Goal: Task Accomplishment & Management: Use online tool/utility

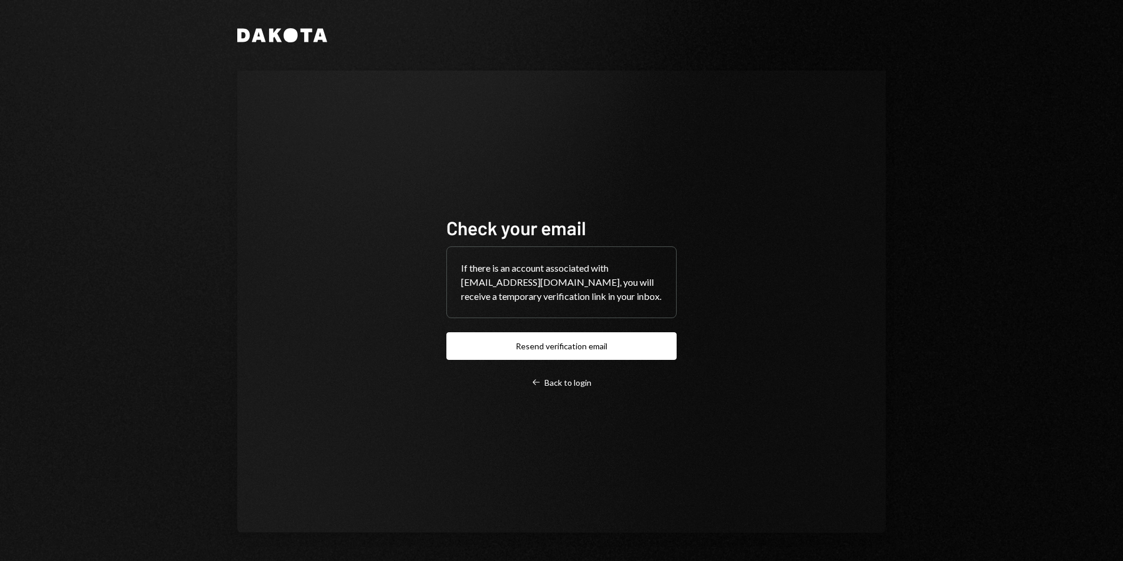
drag, startPoint x: 539, startPoint y: 350, endPoint x: 251, endPoint y: 340, distance: 288.1
click at [536, 349] on button "Resend verification email" at bounding box center [562, 346] width 230 height 28
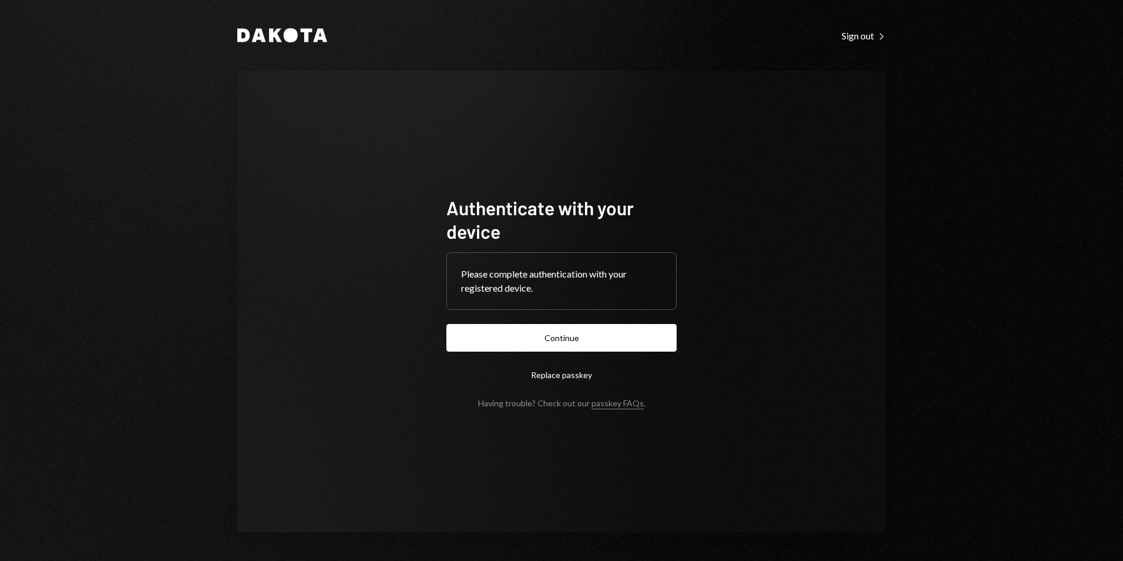
drag, startPoint x: 595, startPoint y: 342, endPoint x: 674, endPoint y: 316, distance: 83.6
click at [595, 341] on button "Continue" at bounding box center [562, 338] width 230 height 28
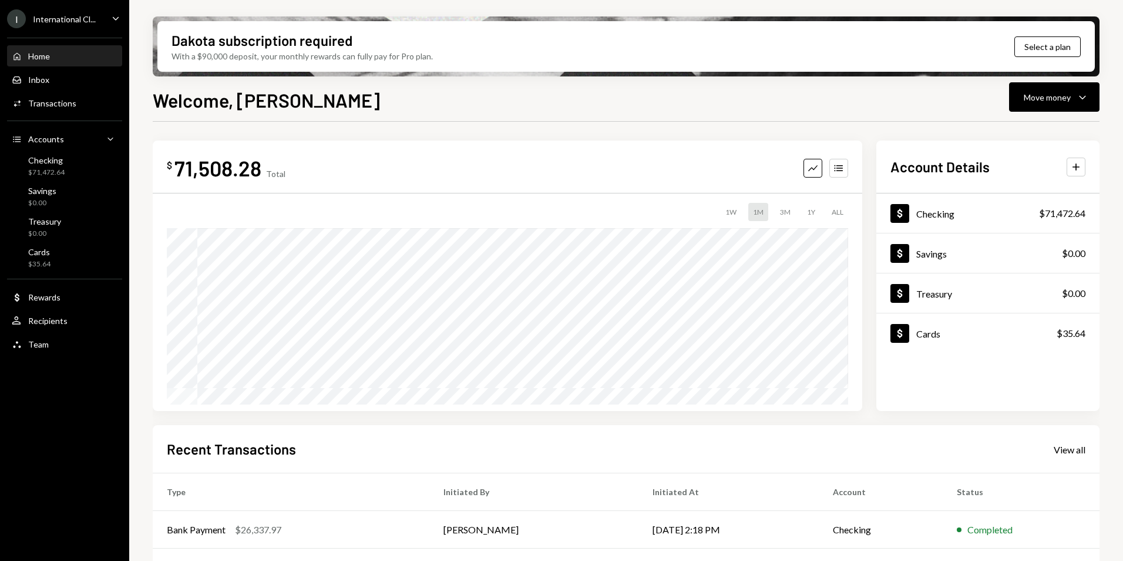
click at [49, 19] on div "International Cl..." at bounding box center [64, 19] width 63 height 10
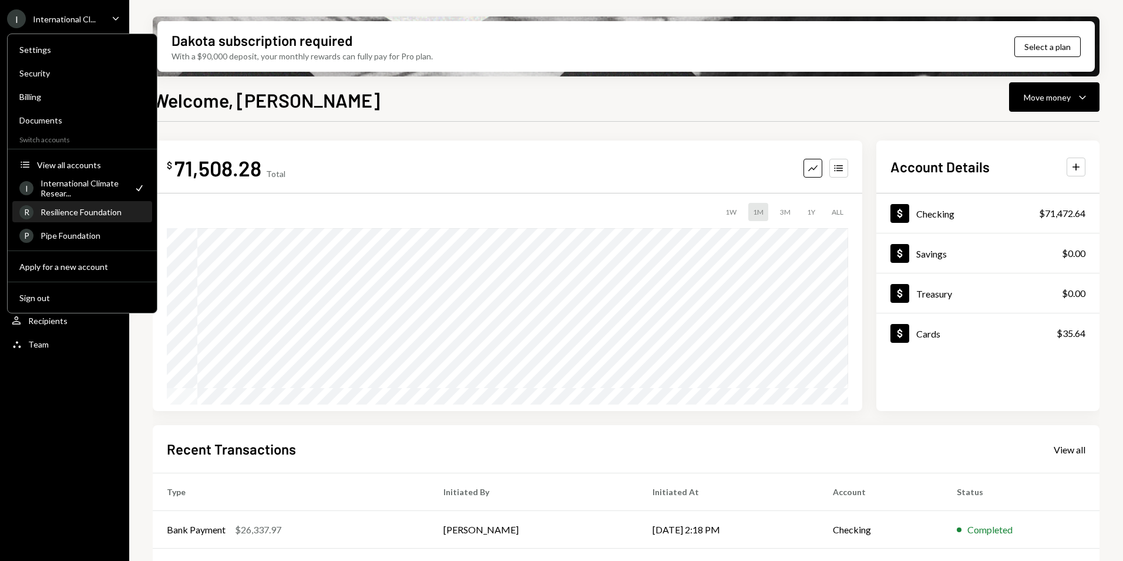
click at [89, 216] on div "Resilience Foundation" at bounding box center [93, 212] width 105 height 10
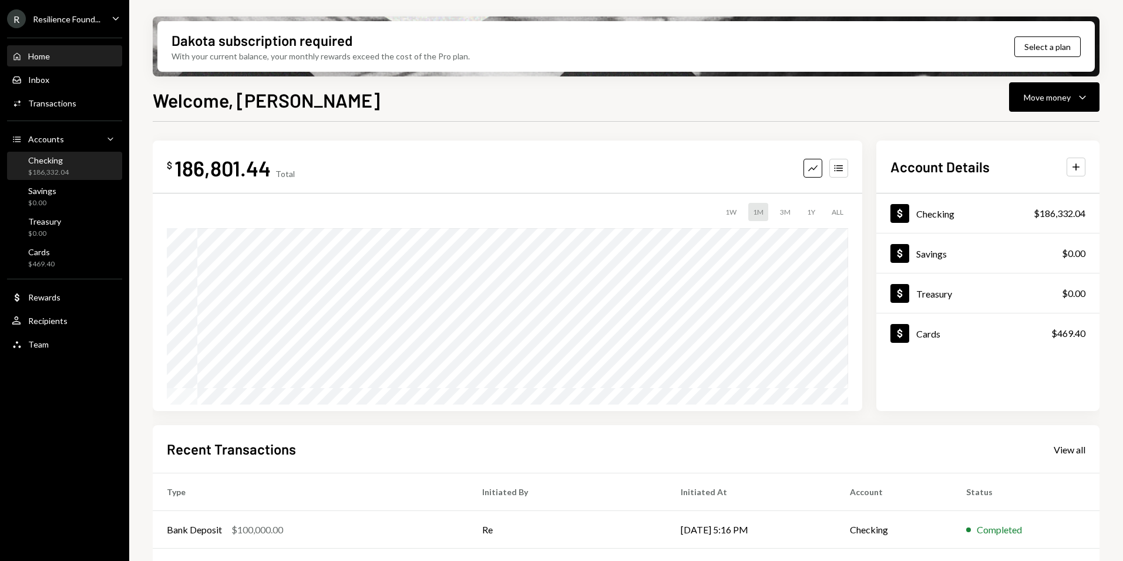
click at [76, 166] on div "Checking $186,332.04" at bounding box center [65, 166] width 106 height 22
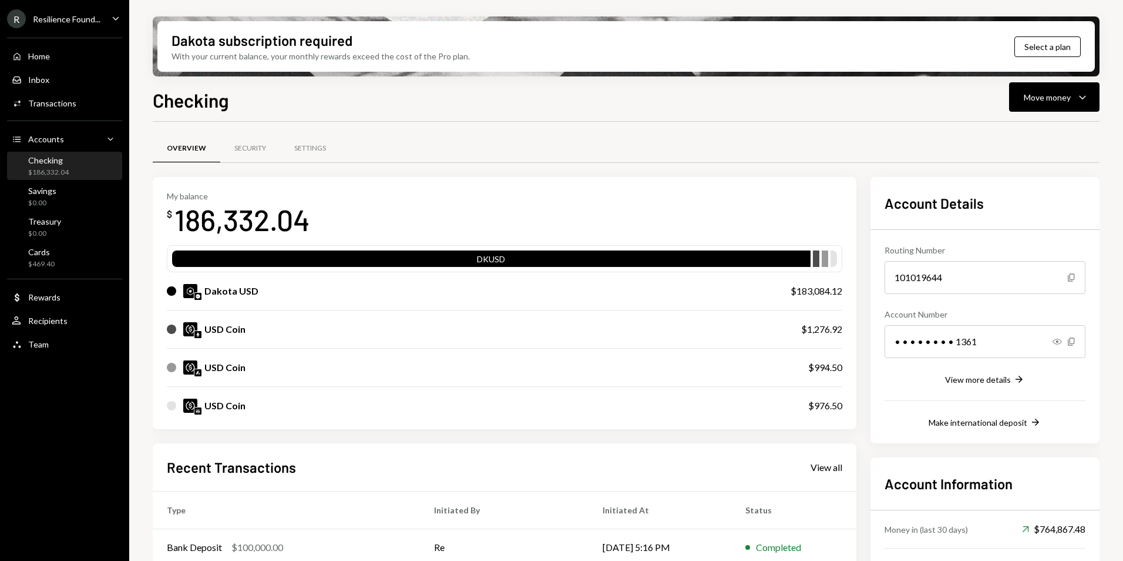
drag, startPoint x: 275, startPoint y: 291, endPoint x: 304, endPoint y: 293, distance: 28.8
click at [275, 293] on div "Dakota USD" at bounding box center [467, 291] width 600 height 14
click at [1063, 100] on div "Move money" at bounding box center [1047, 97] width 47 height 12
click at [1025, 129] on div "Send" at bounding box center [1045, 132] width 86 height 12
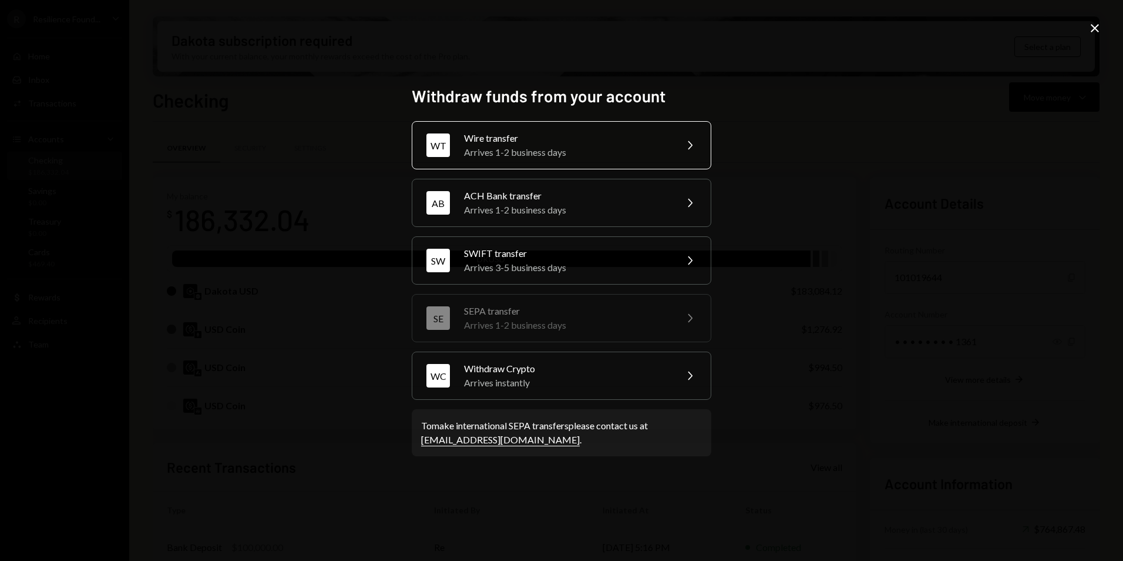
click at [551, 143] on div "Wire transfer" at bounding box center [566, 138] width 204 height 14
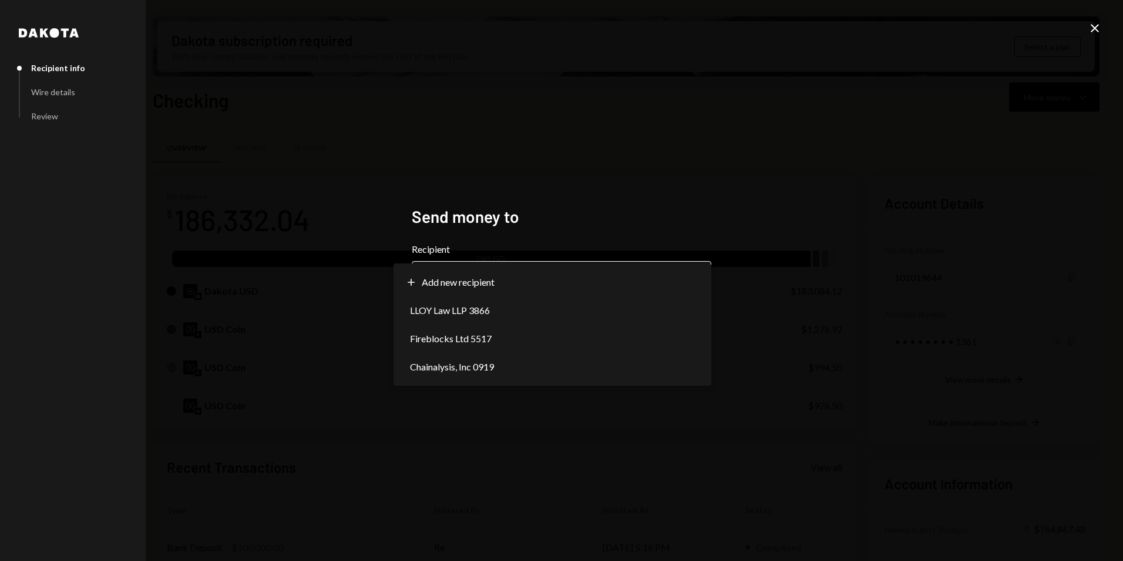
click at [503, 280] on body "R Resilience Found... Caret Down Home Home Inbox Inbox Activities Transactions …" at bounding box center [561, 280] width 1123 height 561
select select "**********"
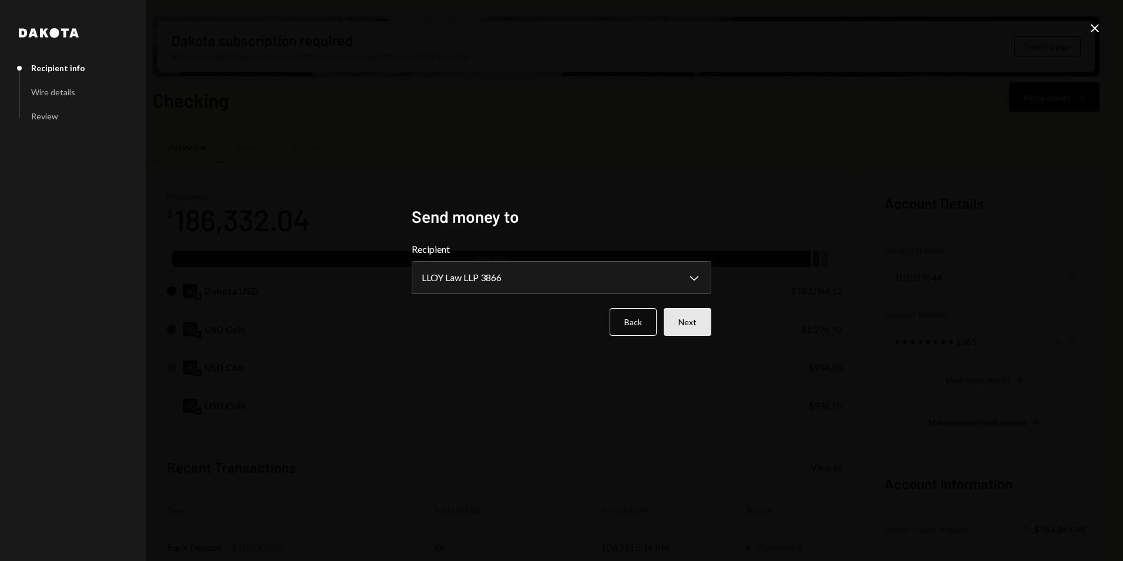
click at [690, 321] on button "Next" at bounding box center [688, 322] width 48 height 28
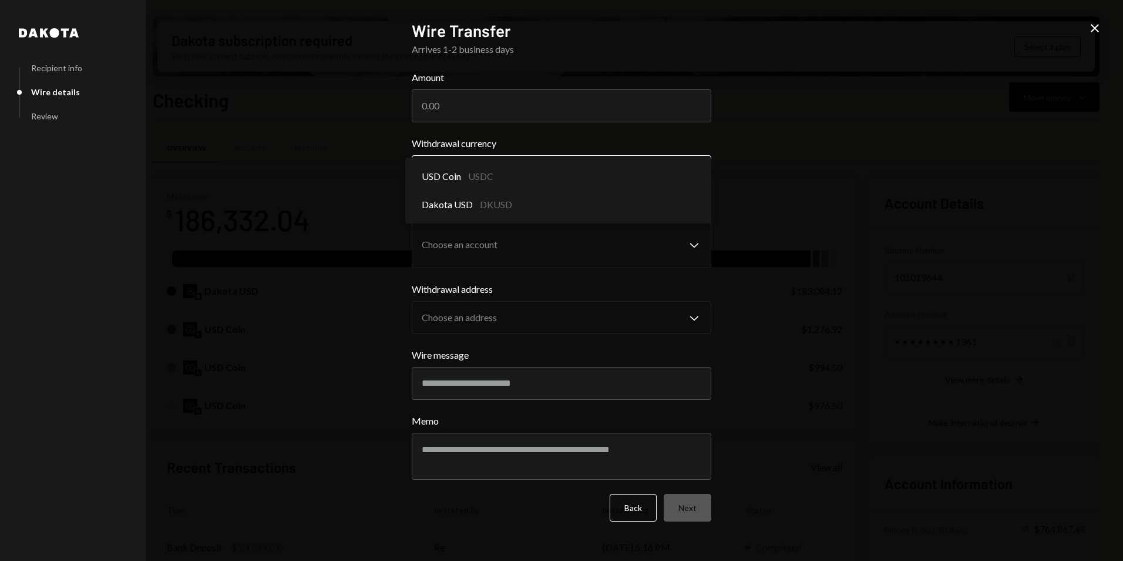
click at [513, 169] on body "R Resilience Found... Caret Down Home Home Inbox Inbox Activities Transactions …" at bounding box center [561, 280] width 1123 height 561
click at [314, 224] on div "**********" at bounding box center [561, 280] width 1123 height 561
